Goal: Communication & Community: Share content

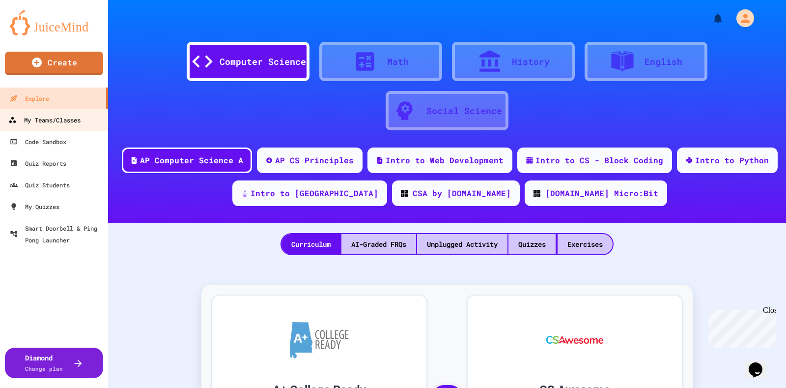
click at [81, 124] on div "My Teams/Classes" at bounding box center [44, 120] width 72 height 12
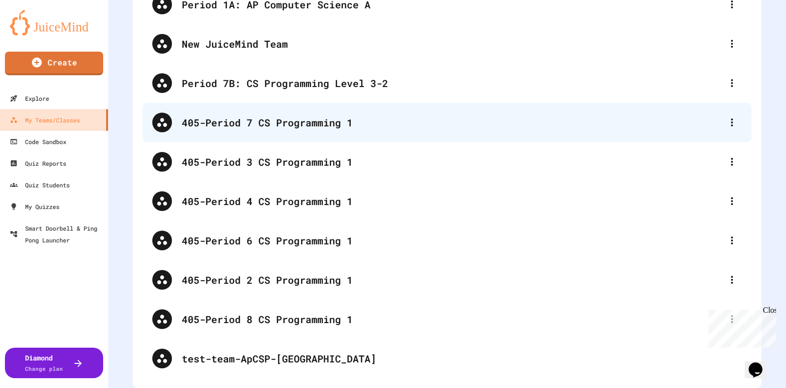
scroll to position [263, 0]
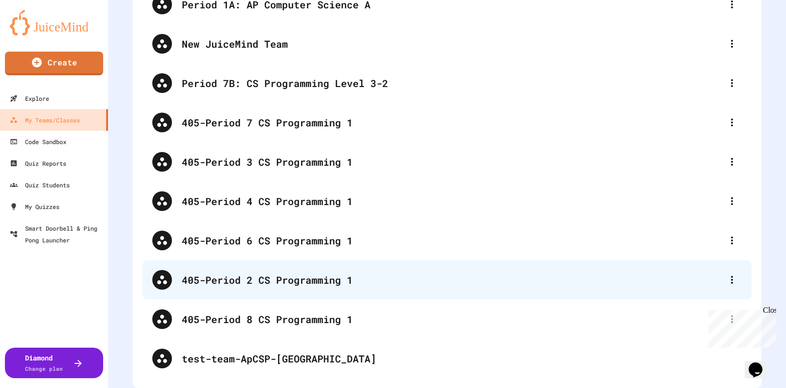
click at [289, 272] on div "405-Period 2 CS Programming 1" at bounding box center [452, 279] width 541 height 15
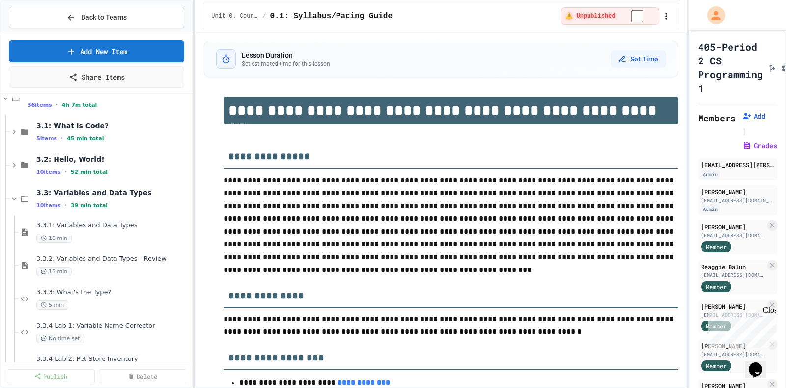
scroll to position [184, 0]
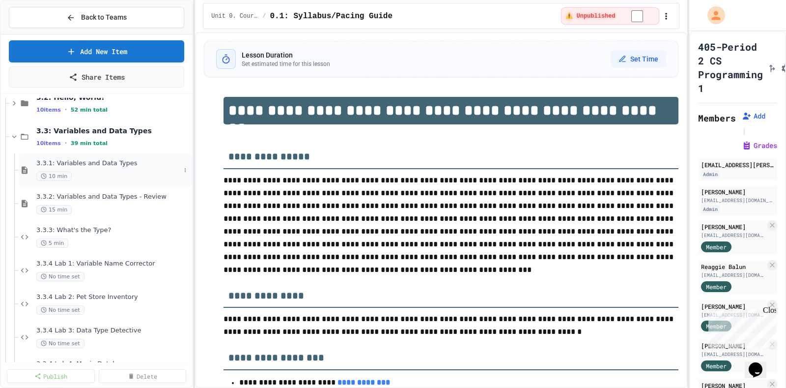
click at [97, 161] on span "3.3.1: Variables and Data Types" at bounding box center [108, 163] width 144 height 8
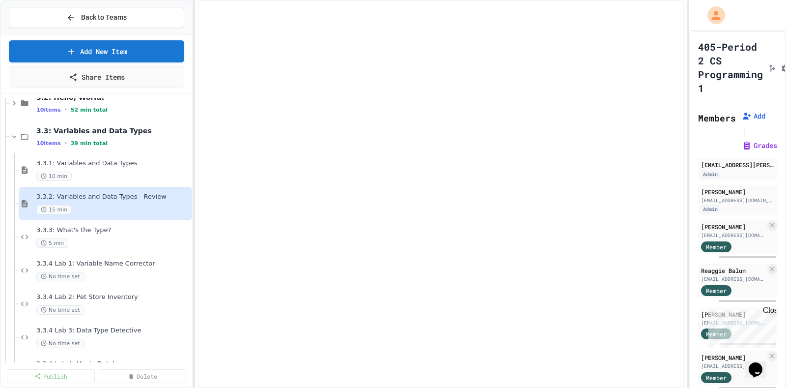
select select "***"
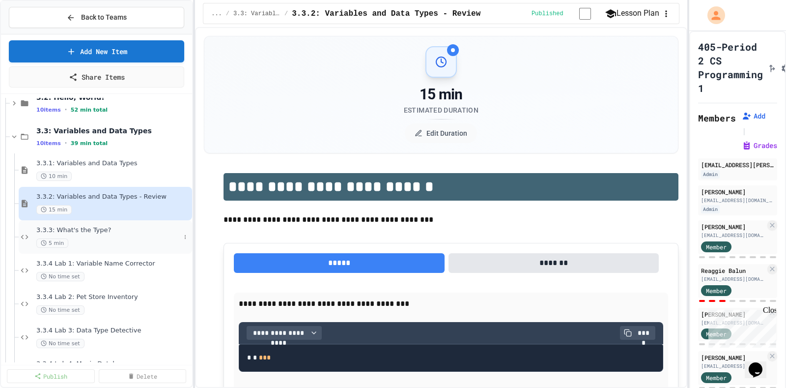
click at [98, 231] on span "3.3.3: What's the Type?" at bounding box center [108, 230] width 144 height 8
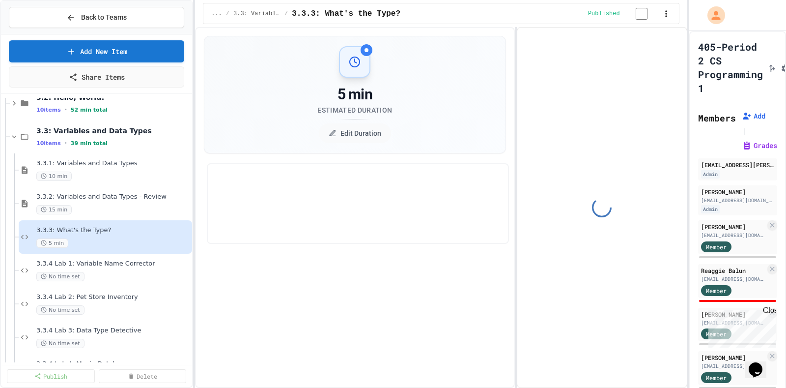
select select "*******"
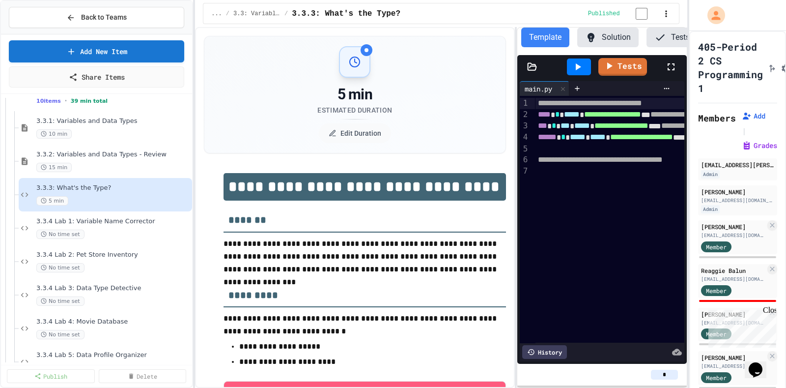
scroll to position [245, 0]
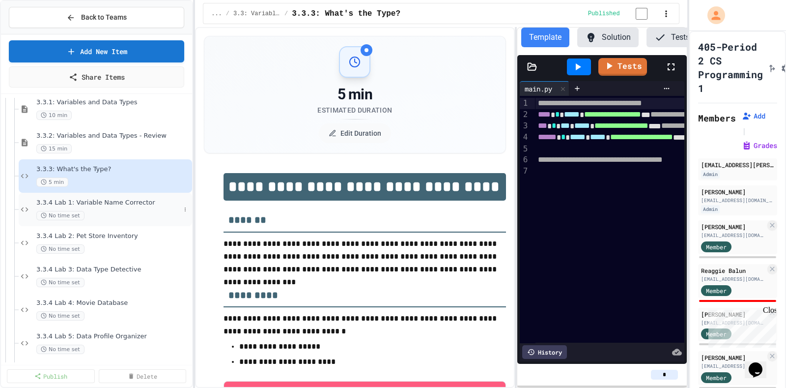
click at [104, 202] on span "3.3.4 Lab 1: Variable Name Corrector" at bounding box center [108, 203] width 144 height 8
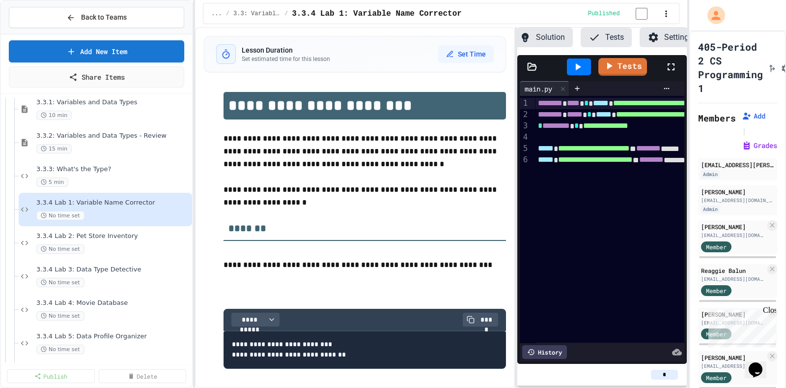
scroll to position [0, 76]
click at [110, 237] on span "3.3.4 Lab 2: Pet Store Inventory" at bounding box center [113, 236] width 154 height 8
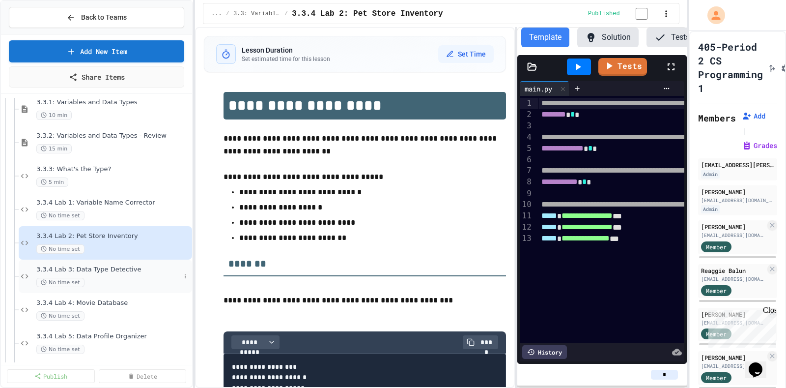
click at [103, 266] on span "3.3.4 Lab 3: Data Type Detective" at bounding box center [108, 269] width 144 height 8
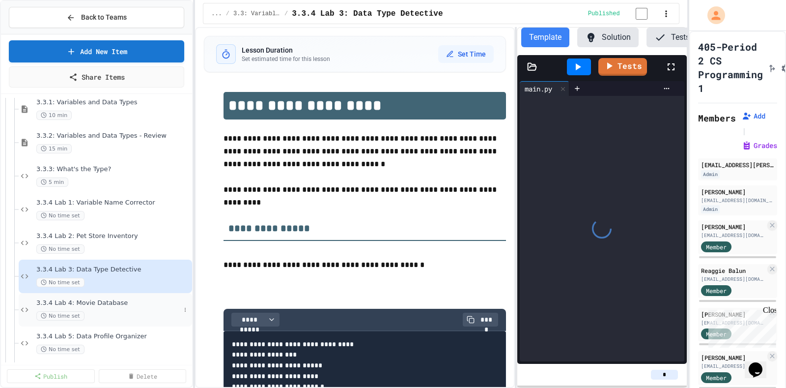
click at [99, 301] on span "3.3.4 Lab 4: Movie Database" at bounding box center [108, 303] width 144 height 8
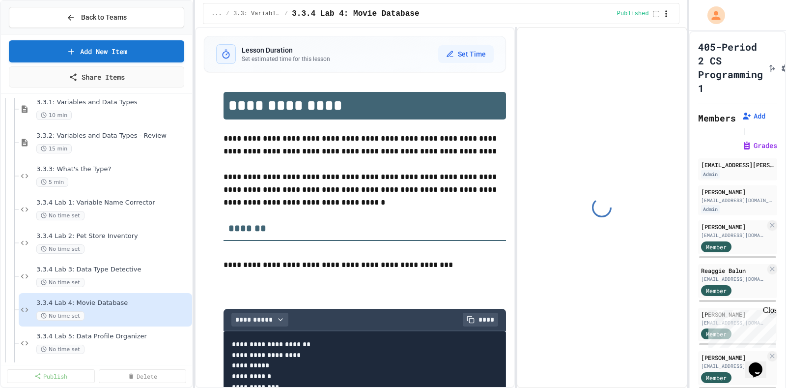
click at [104, 332] on span "3.3.4 Lab 5: Data Profile Organizer" at bounding box center [113, 336] width 154 height 8
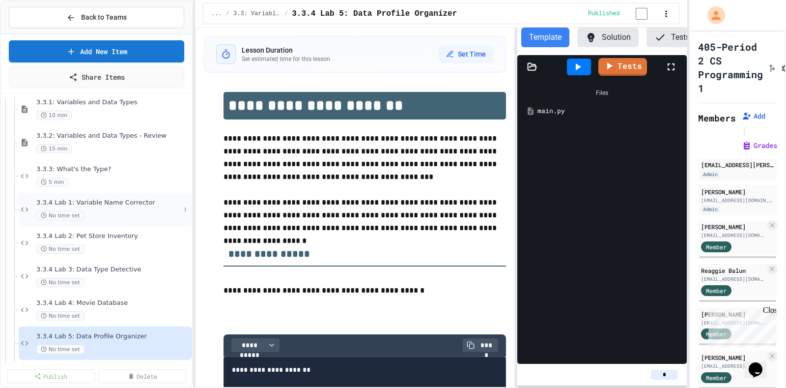
scroll to position [0, 69]
click at [113, 200] on span "3.3.4 Lab 1: Variable Name Corrector" at bounding box center [108, 203] width 144 height 8
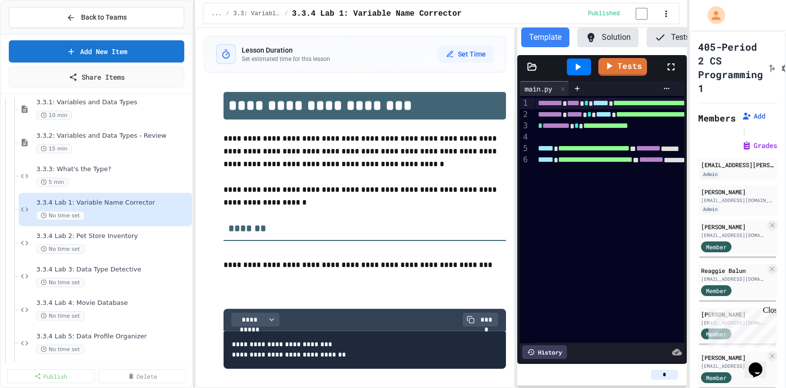
scroll to position [0, 76]
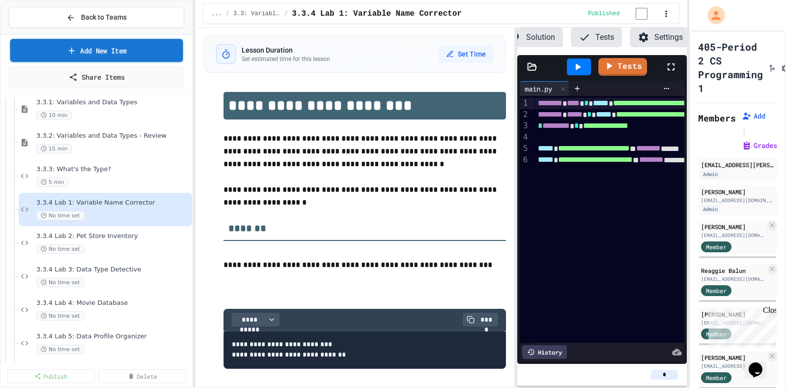
click at [131, 55] on link "Add New Item" at bounding box center [96, 50] width 173 height 23
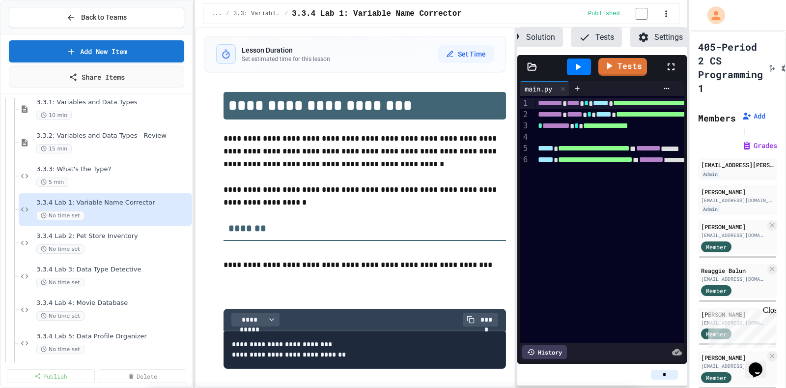
select select "**********"
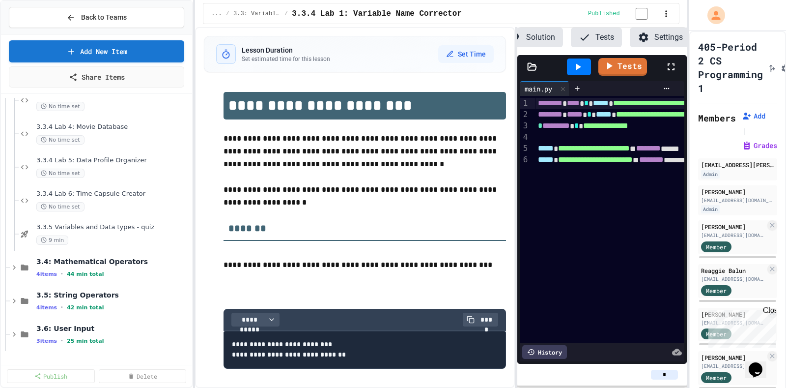
scroll to position [430, 0]
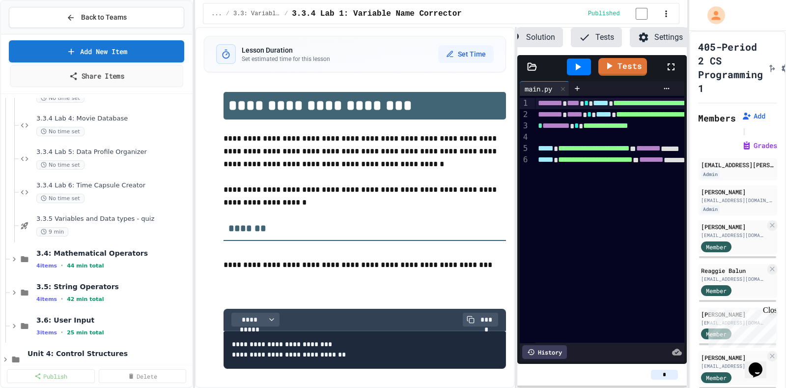
click at [115, 74] on link "Share Items" at bounding box center [96, 76] width 173 height 22
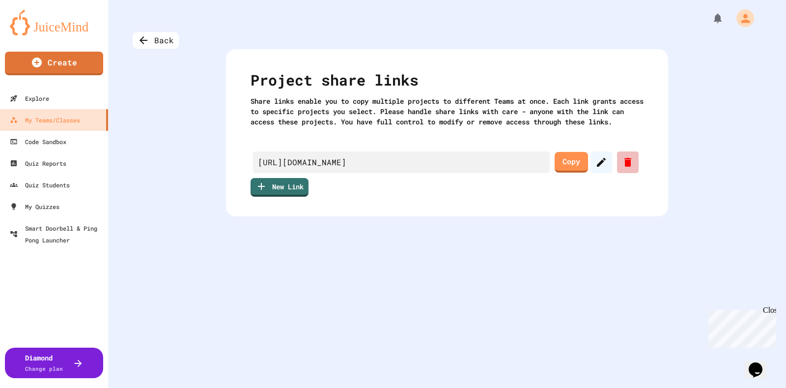
click at [625, 167] on icon at bounding box center [628, 162] width 7 height 9
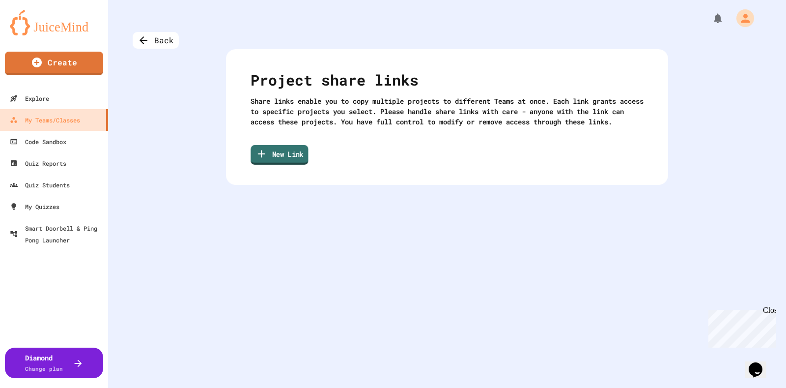
click at [280, 165] on link "New Link" at bounding box center [280, 155] width 58 height 20
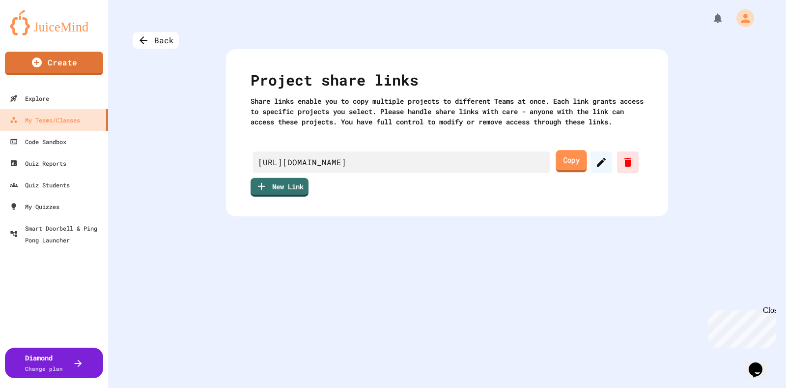
click at [562, 172] on link "Copy" at bounding box center [571, 161] width 31 height 22
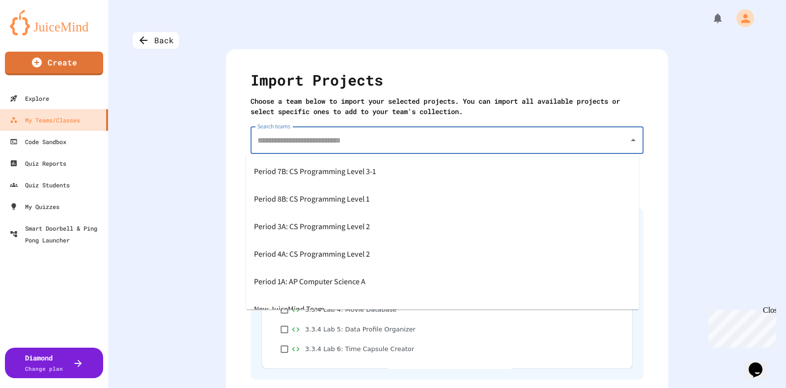
click at [416, 142] on input "Search teams" at bounding box center [440, 140] width 370 height 19
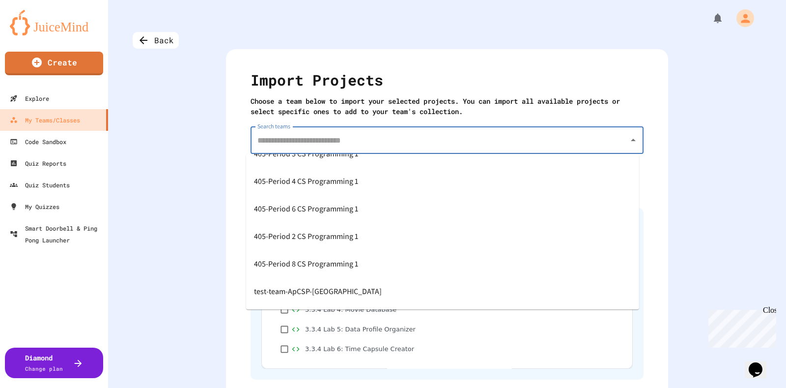
scroll to position [176, 0]
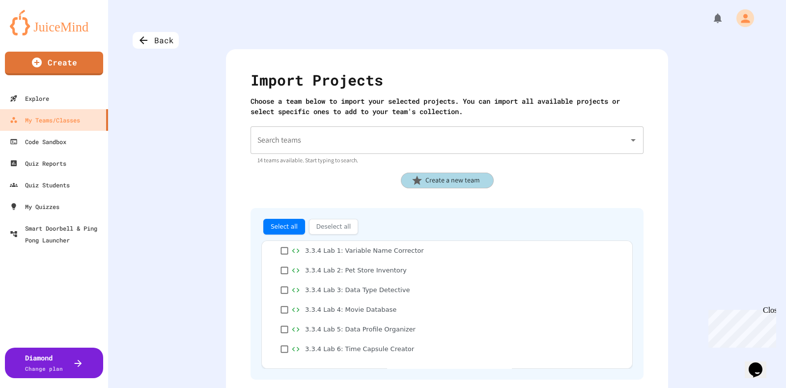
click at [164, 202] on div "Back Import Projects Choose a team below to import your selected projects. You …" at bounding box center [447, 194] width 678 height 388
